Goal: Task Accomplishment & Management: Manage account settings

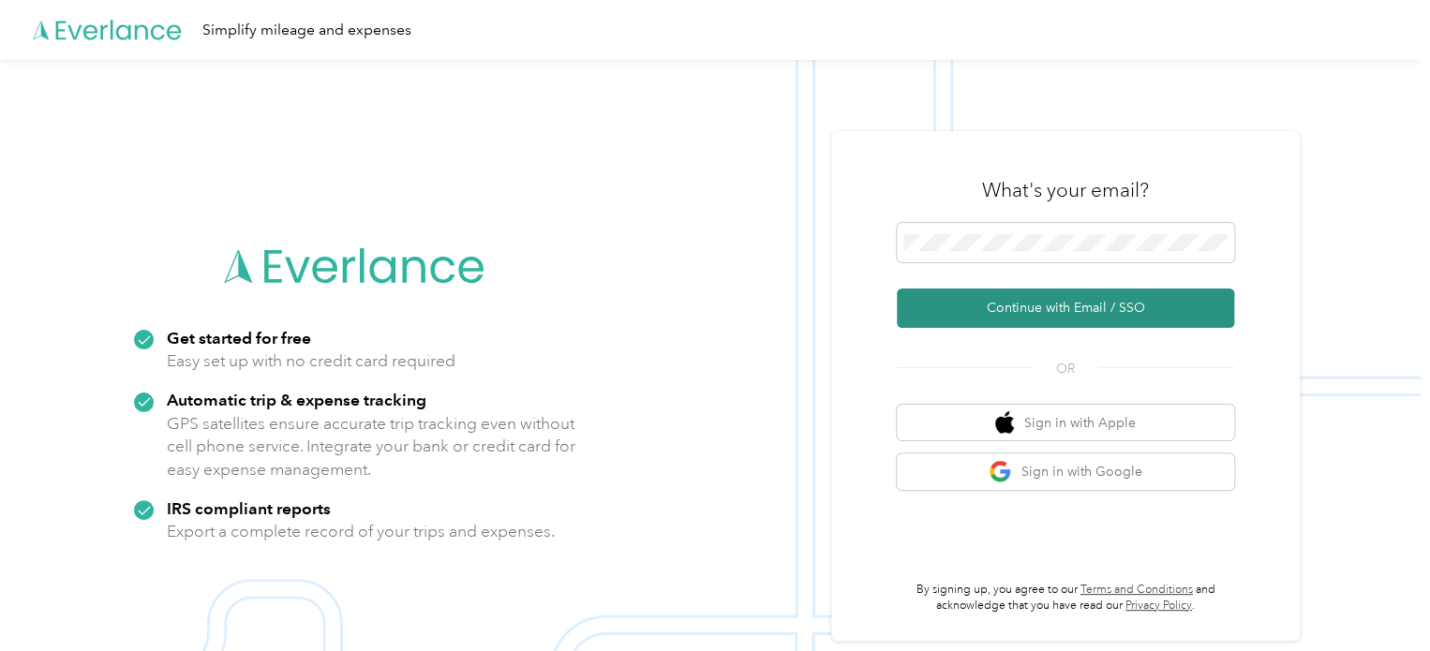
click at [1030, 305] on button "Continue with Email / SSO" at bounding box center [1065, 308] width 337 height 39
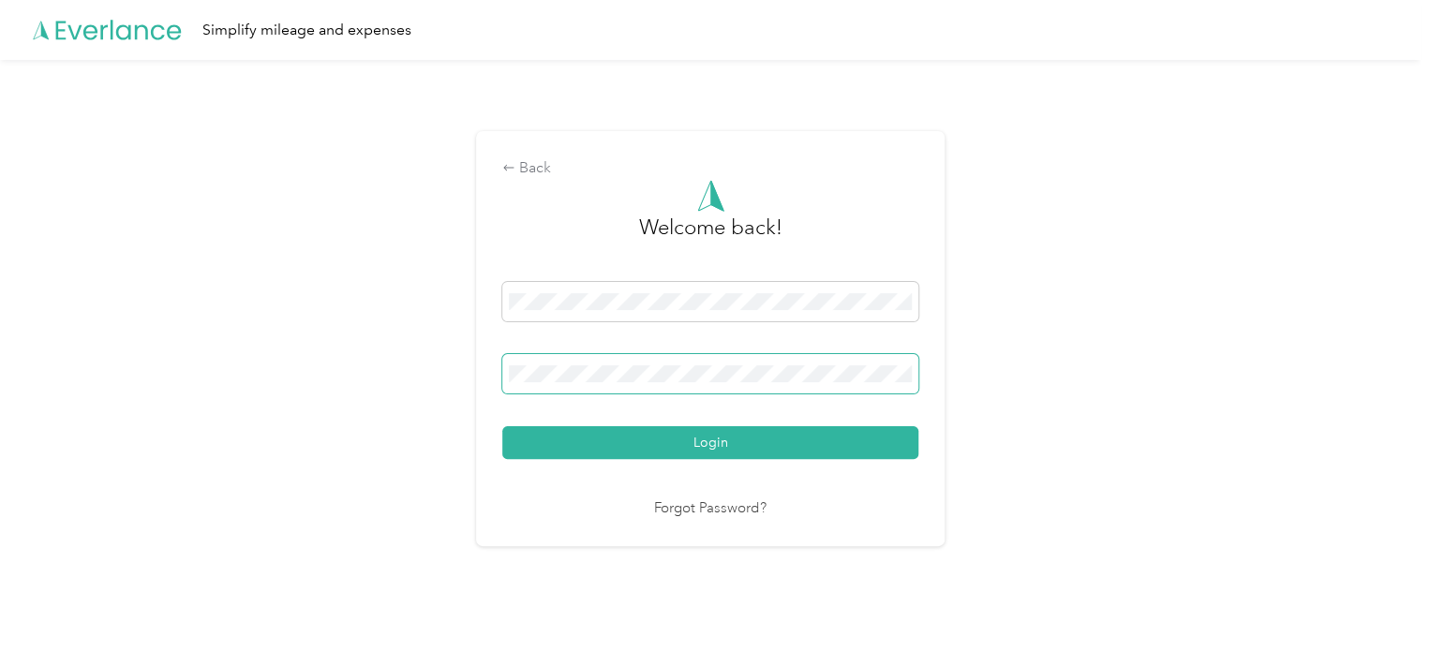
click at [865, 386] on span at bounding box center [710, 373] width 416 height 39
click at [844, 441] on button "Login" at bounding box center [710, 442] width 416 height 33
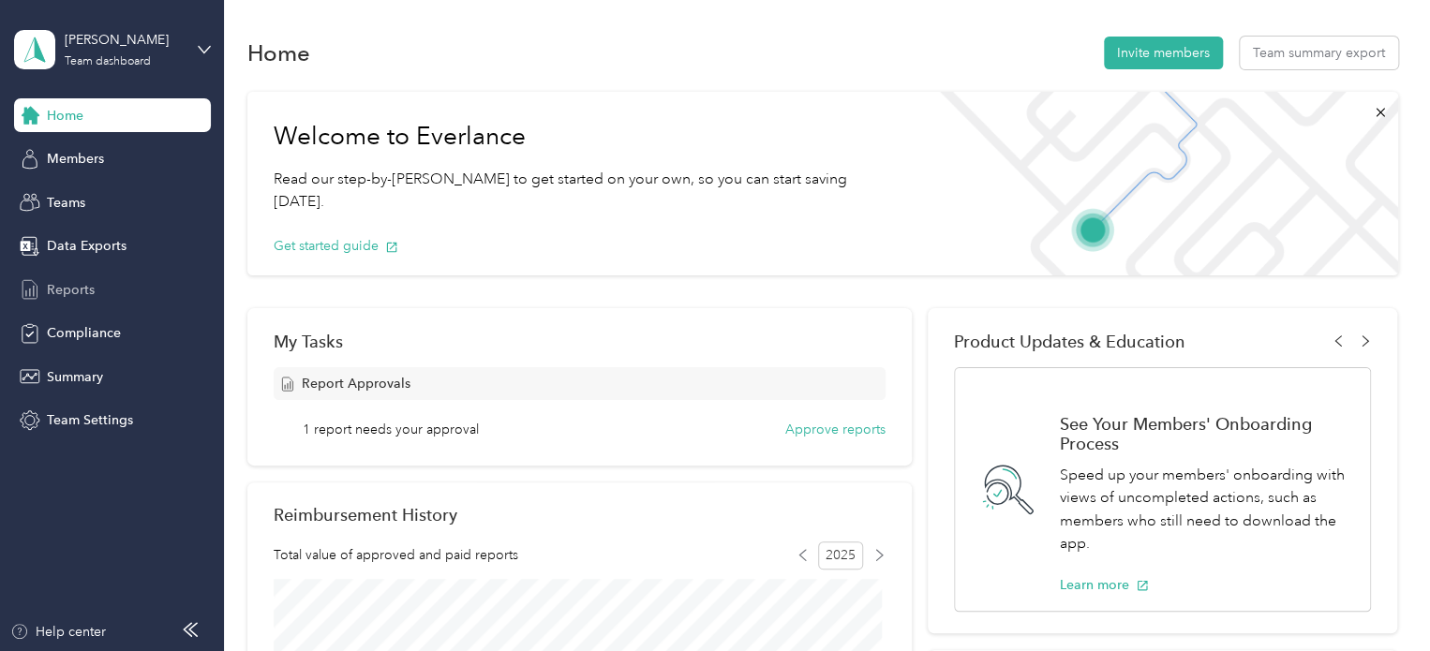
click at [81, 291] on span "Reports" at bounding box center [71, 290] width 48 height 20
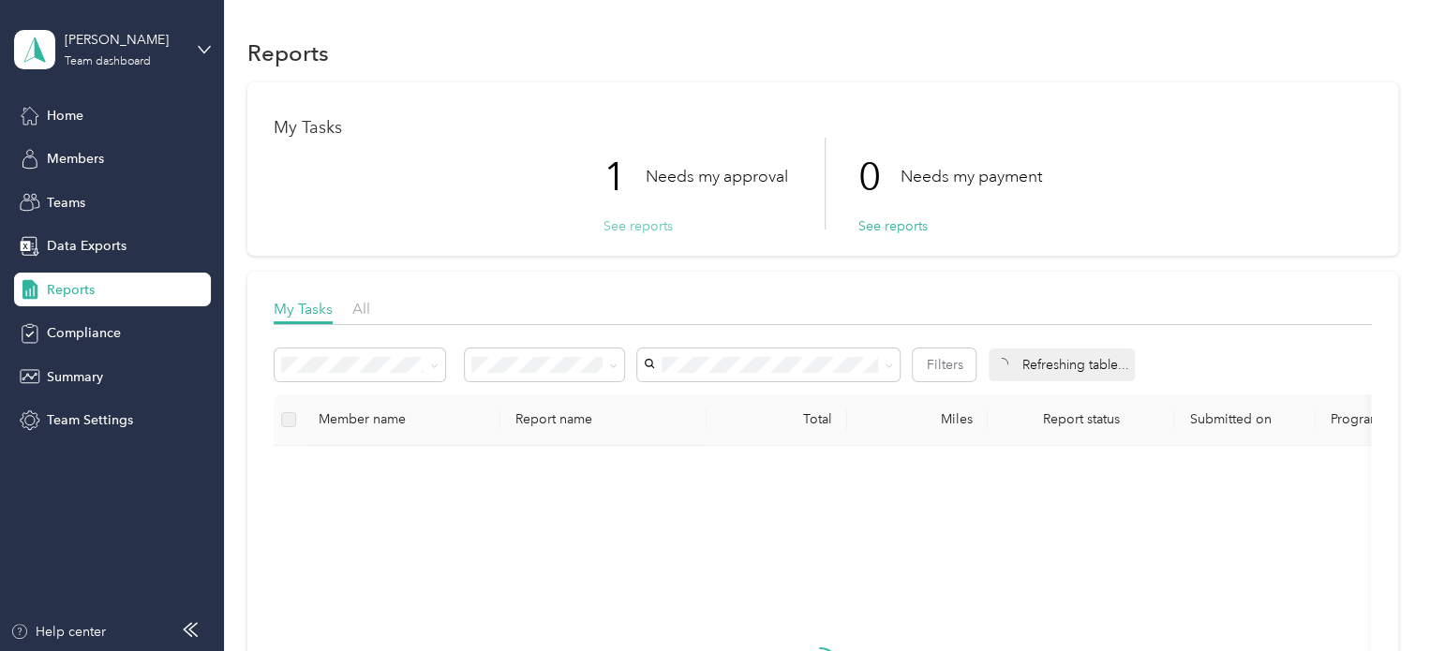
click at [607, 224] on button "See reports" at bounding box center [638, 227] width 69 height 20
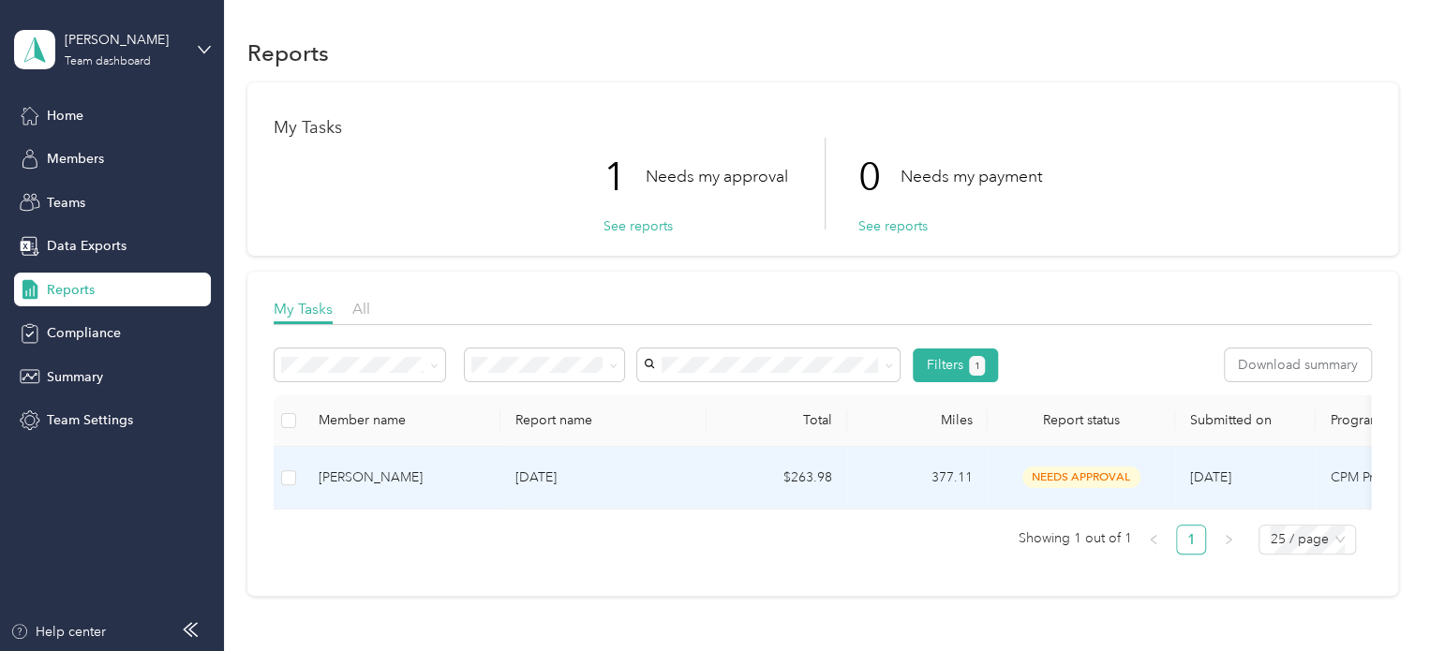
click at [407, 479] on div "Tricia Zehentbauer" at bounding box center [402, 478] width 167 height 21
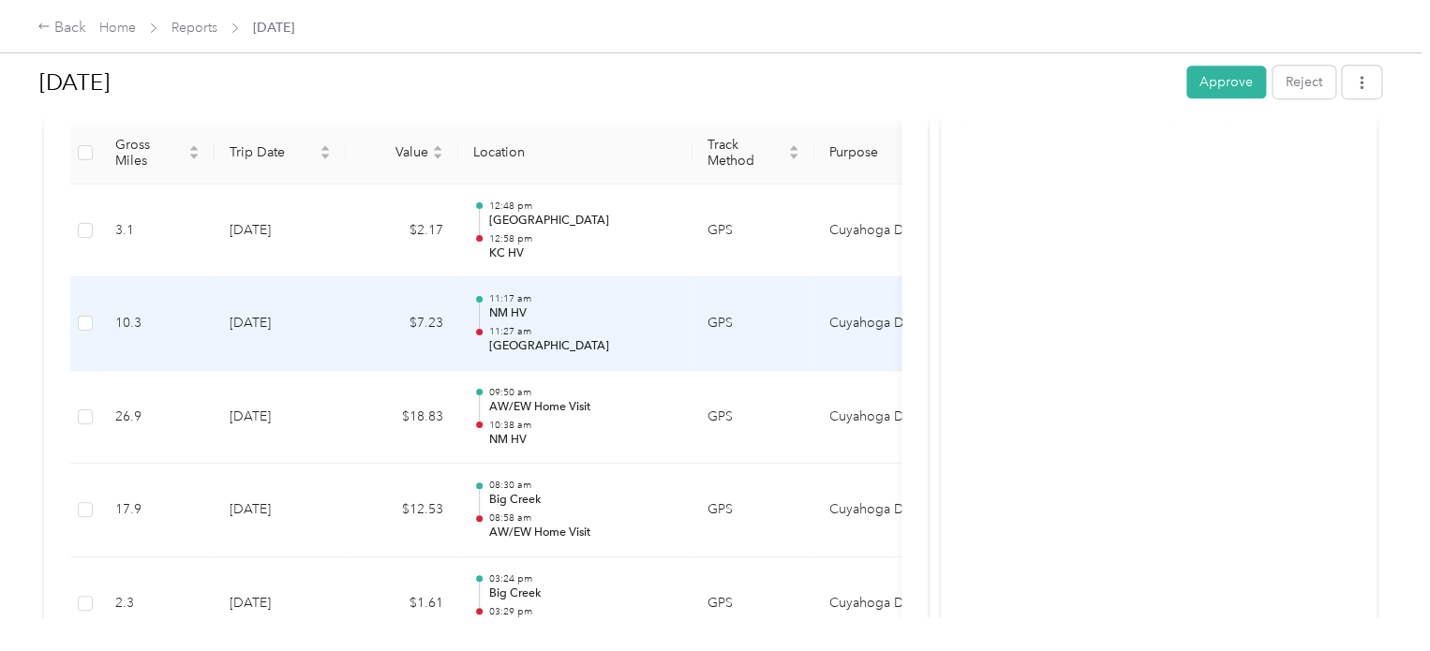
scroll to position [460, 0]
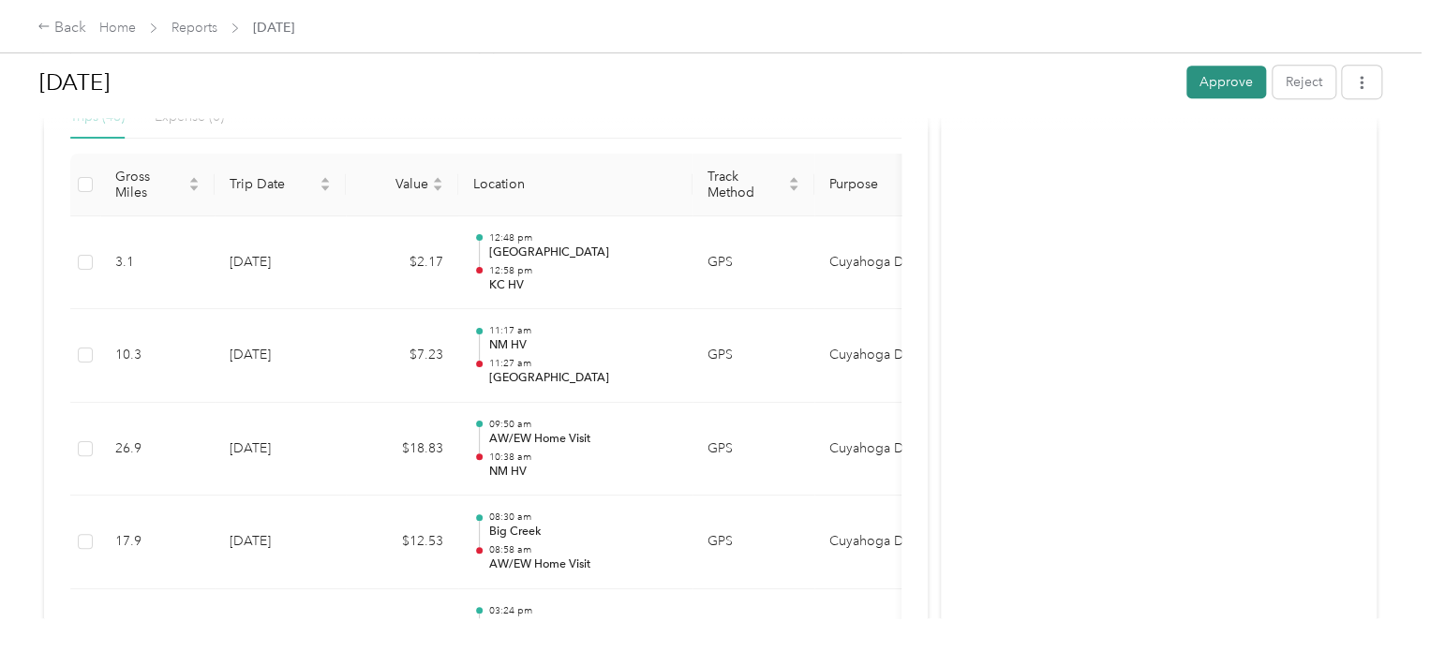
click at [1250, 94] on button "Approve" at bounding box center [1227, 82] width 80 height 33
